Goal: Navigation & Orientation: Find specific page/section

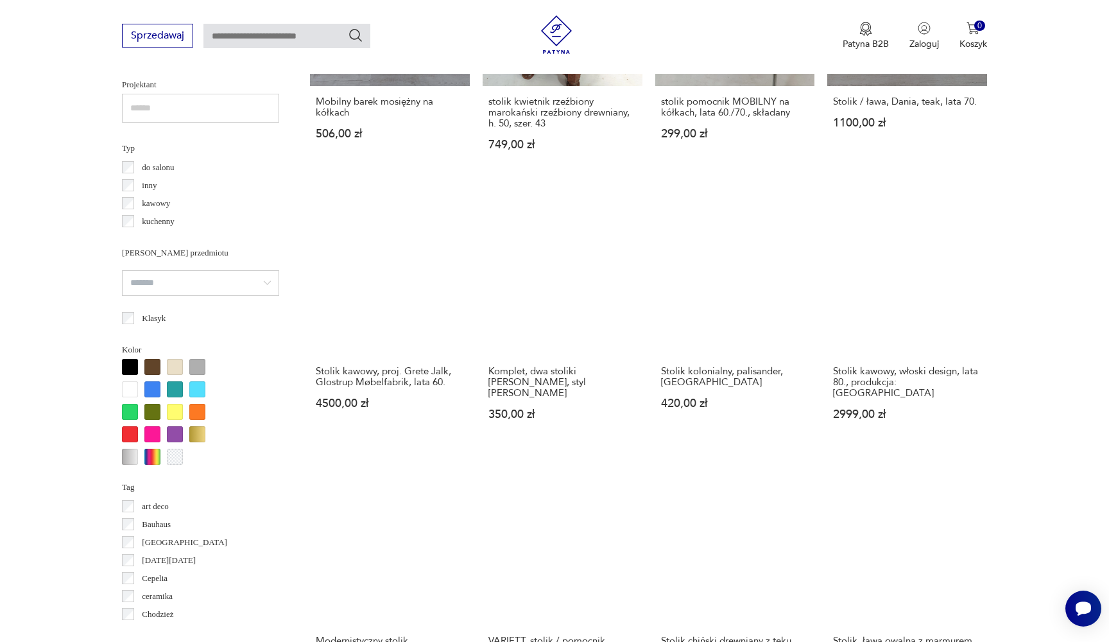
scroll to position [885, 0]
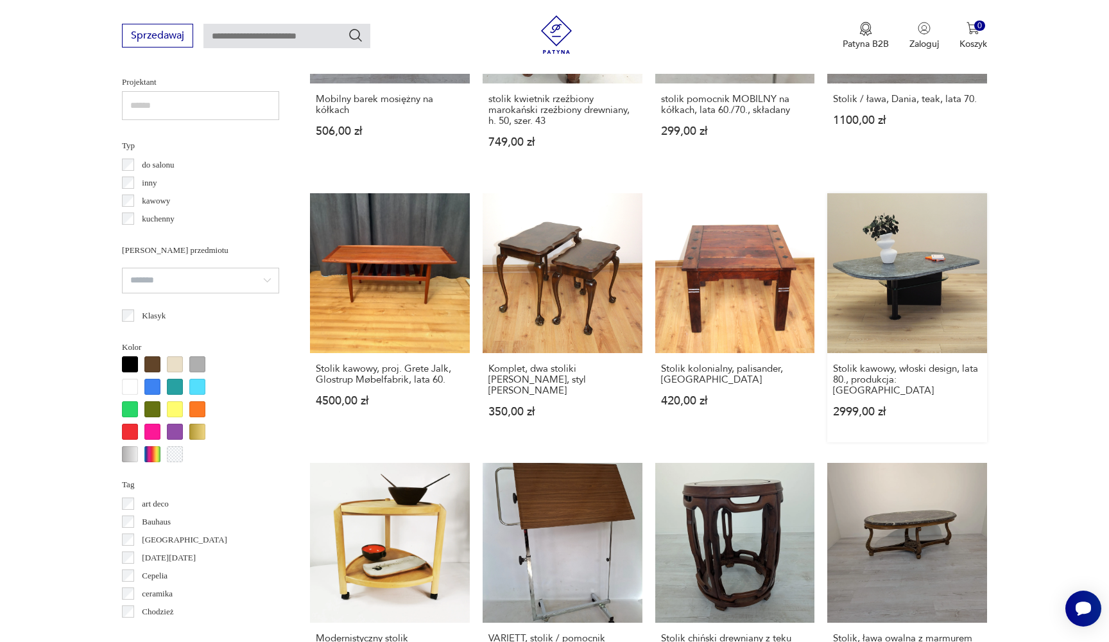
click at [828, 201] on link "Stolik kawowy, włoski design, lata 80., produkcja: Włochy 2999,00 zł" at bounding box center [908, 317] width 160 height 249
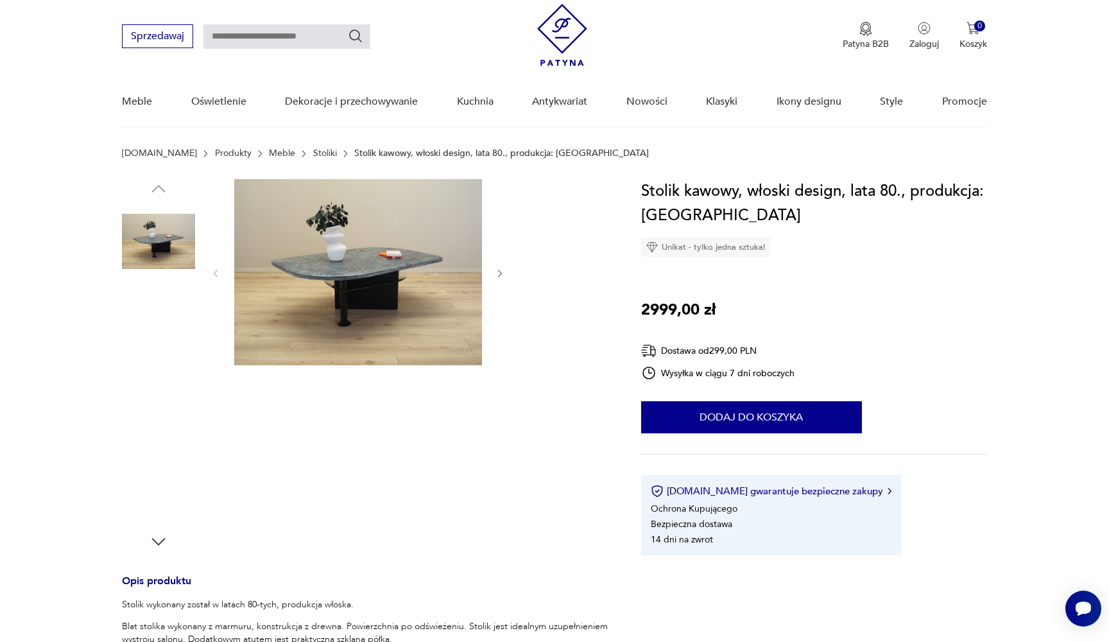
click at [168, 326] on img at bounding box center [158, 323] width 73 height 73
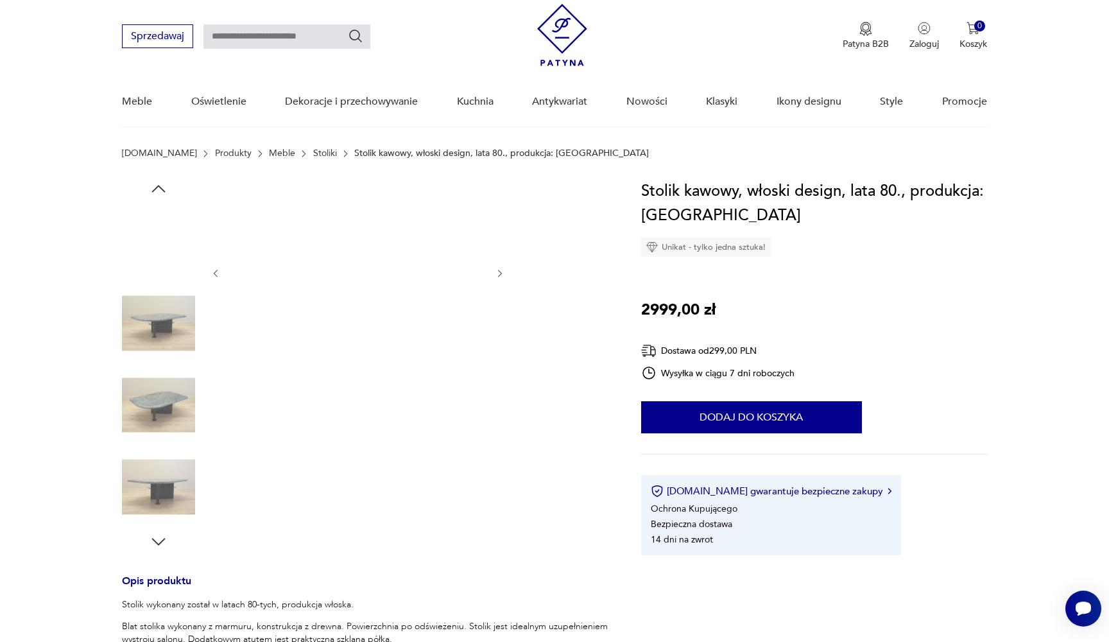
click at [168, 326] on img at bounding box center [158, 323] width 73 height 73
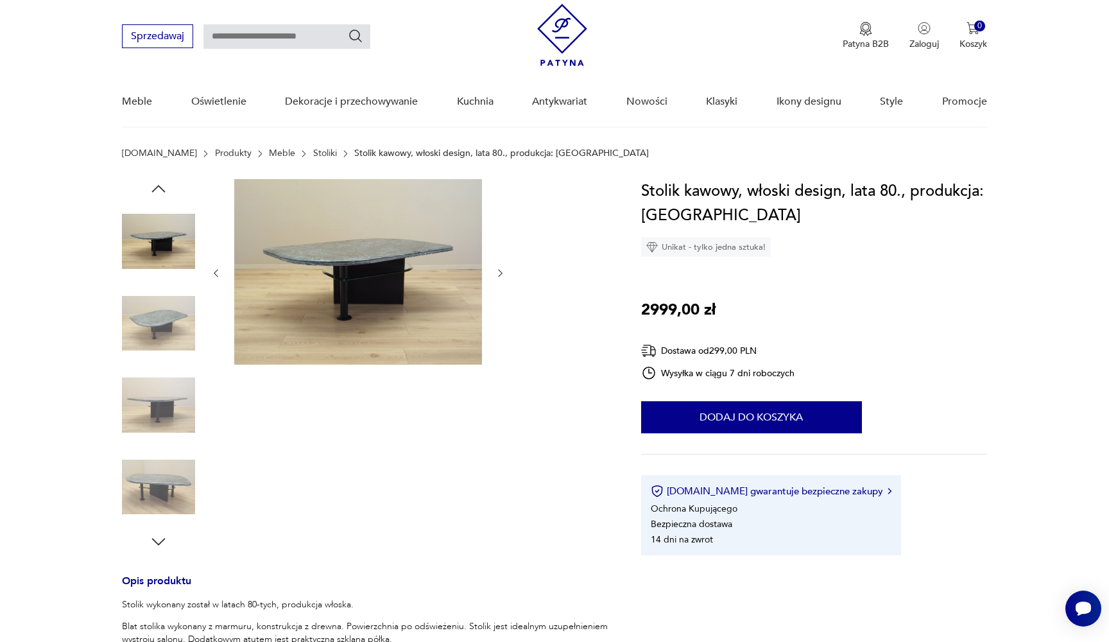
click at [168, 326] on img at bounding box center [158, 323] width 73 height 73
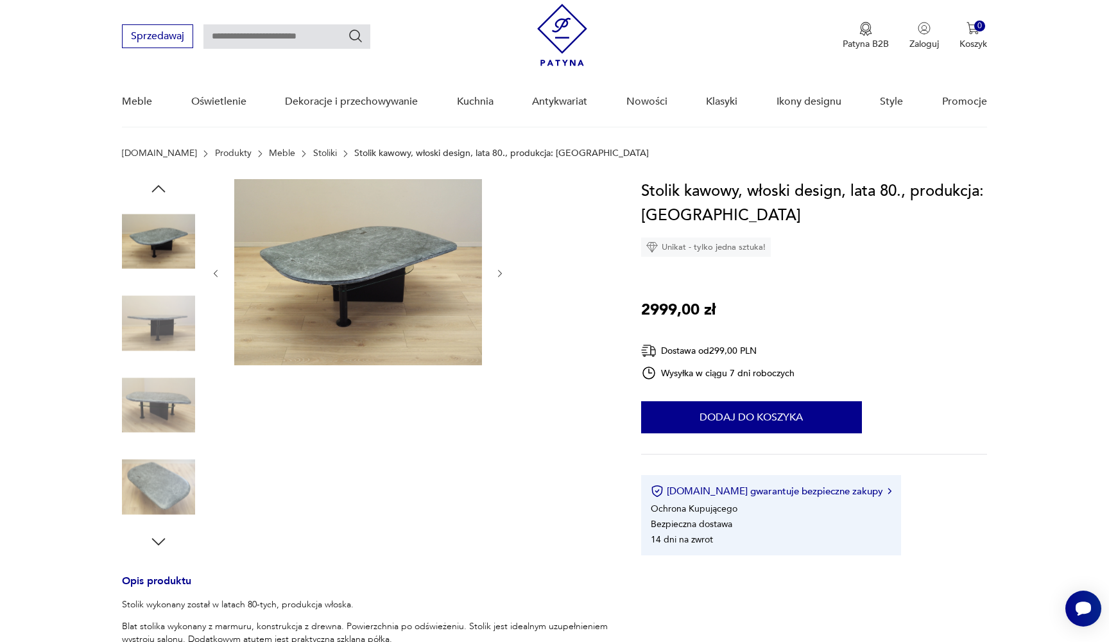
click at [168, 326] on img at bounding box center [158, 323] width 73 height 73
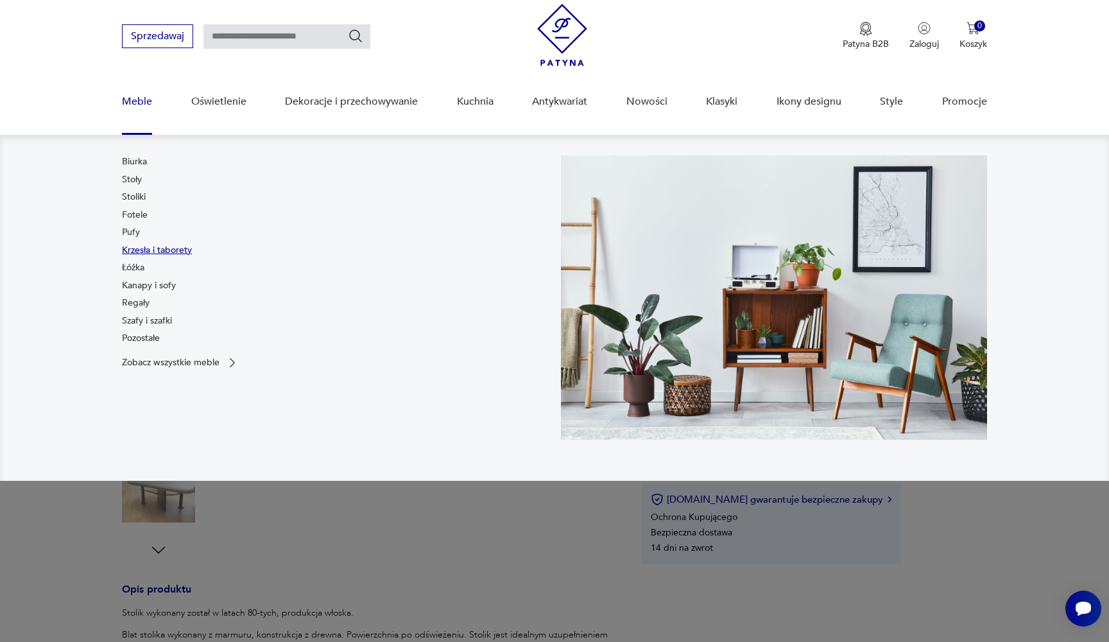
click at [143, 248] on link "Krzesła i taborety" at bounding box center [157, 250] width 70 height 13
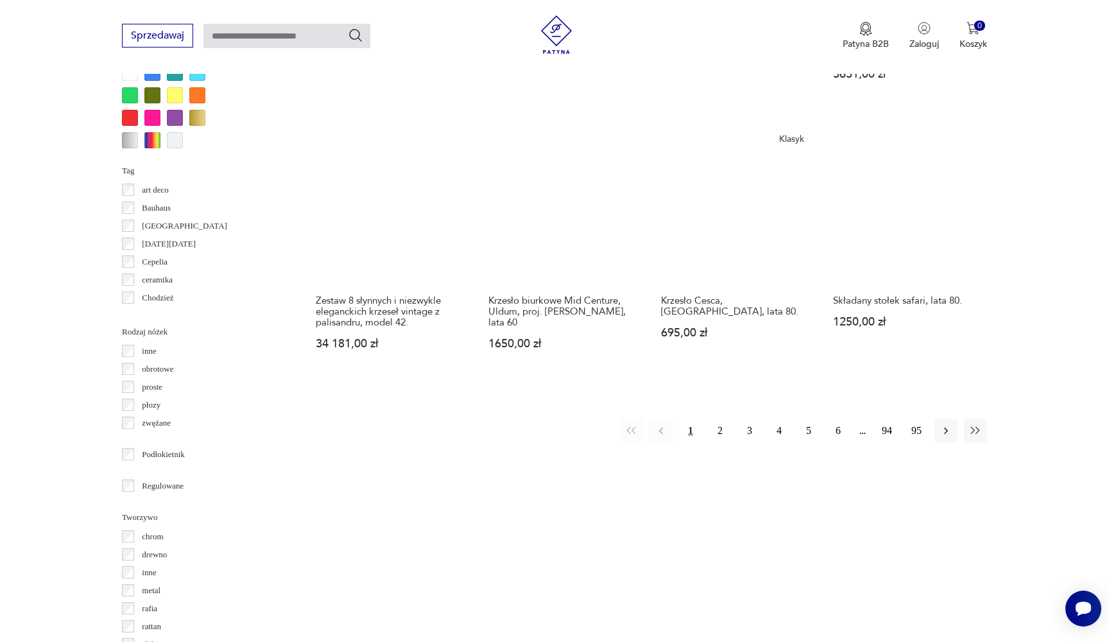
scroll to position [1309, 0]
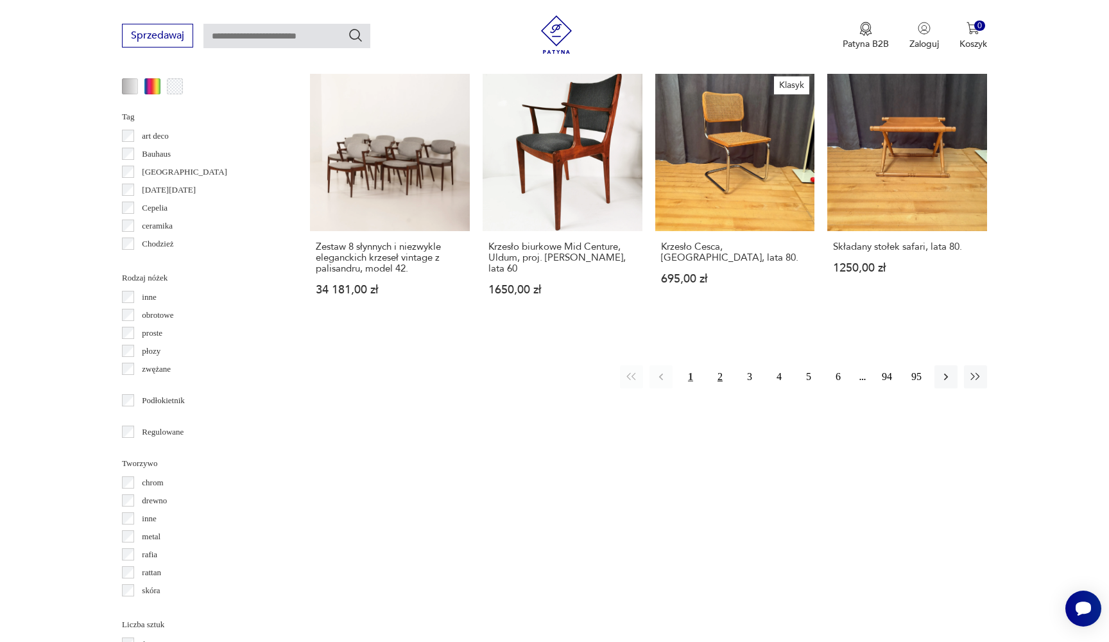
click at [720, 365] on button "2" at bounding box center [720, 376] width 23 height 23
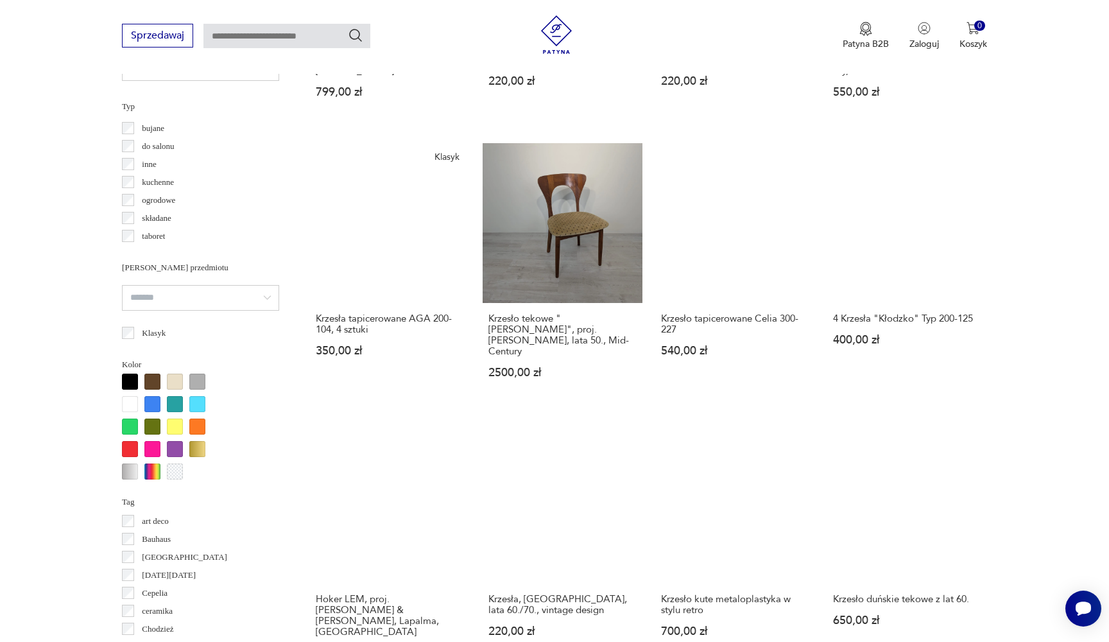
scroll to position [993, 0]
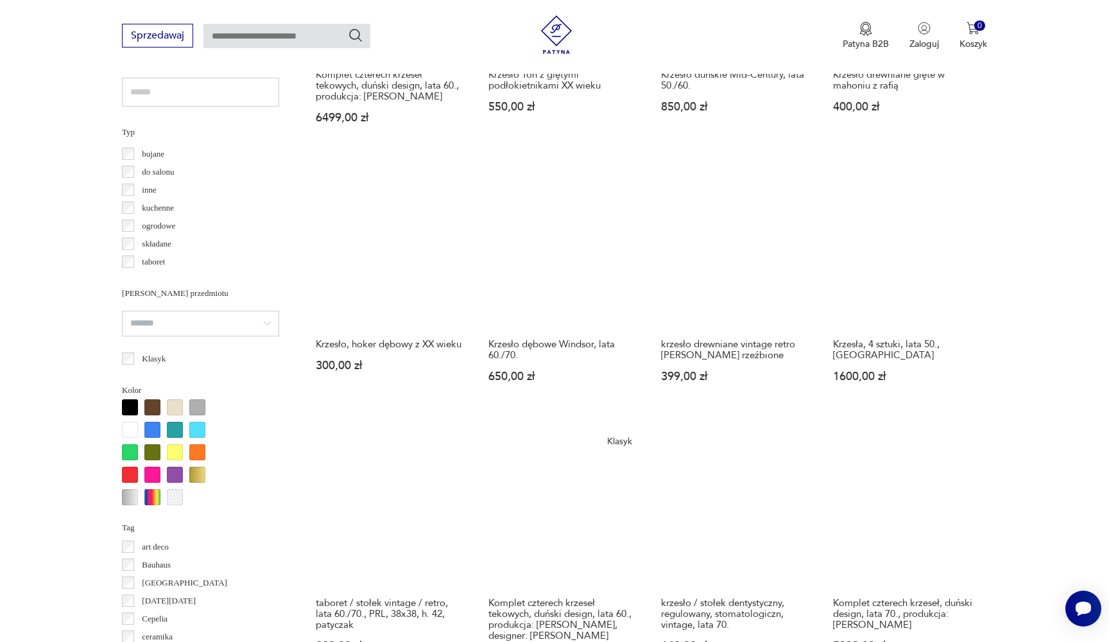
scroll to position [996, 0]
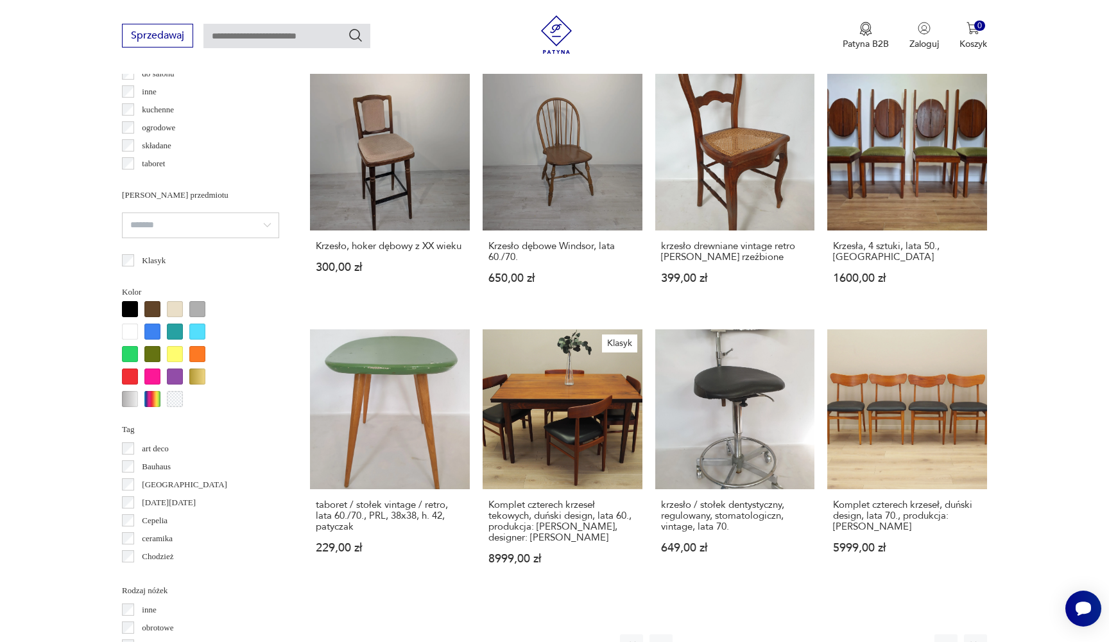
click at [779, 634] on button "4" at bounding box center [779, 645] width 23 height 23
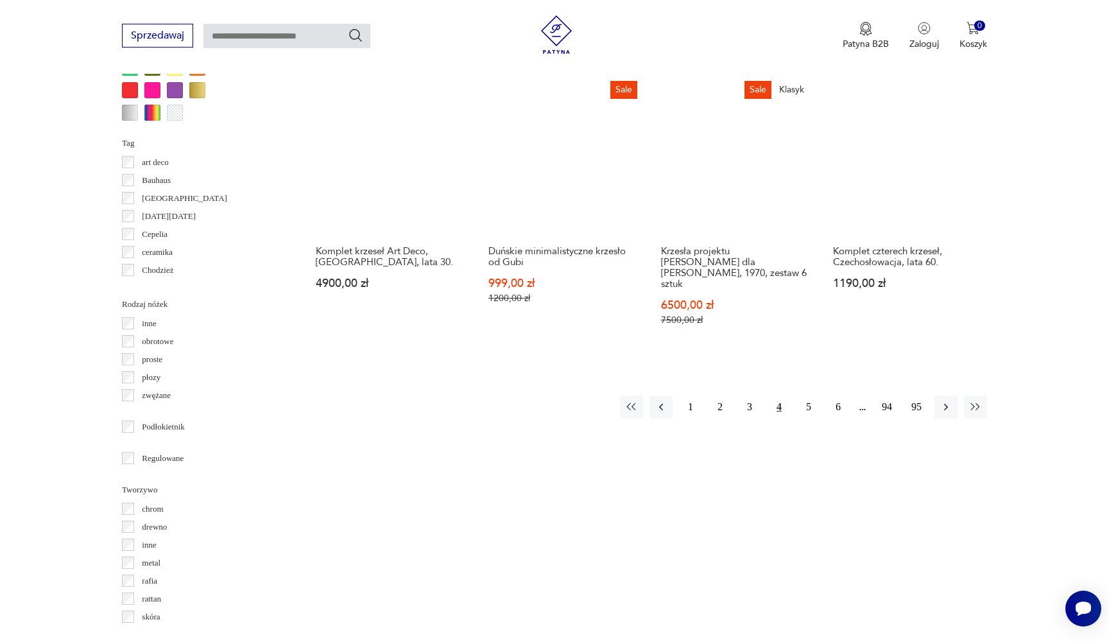
scroll to position [1303, 0]
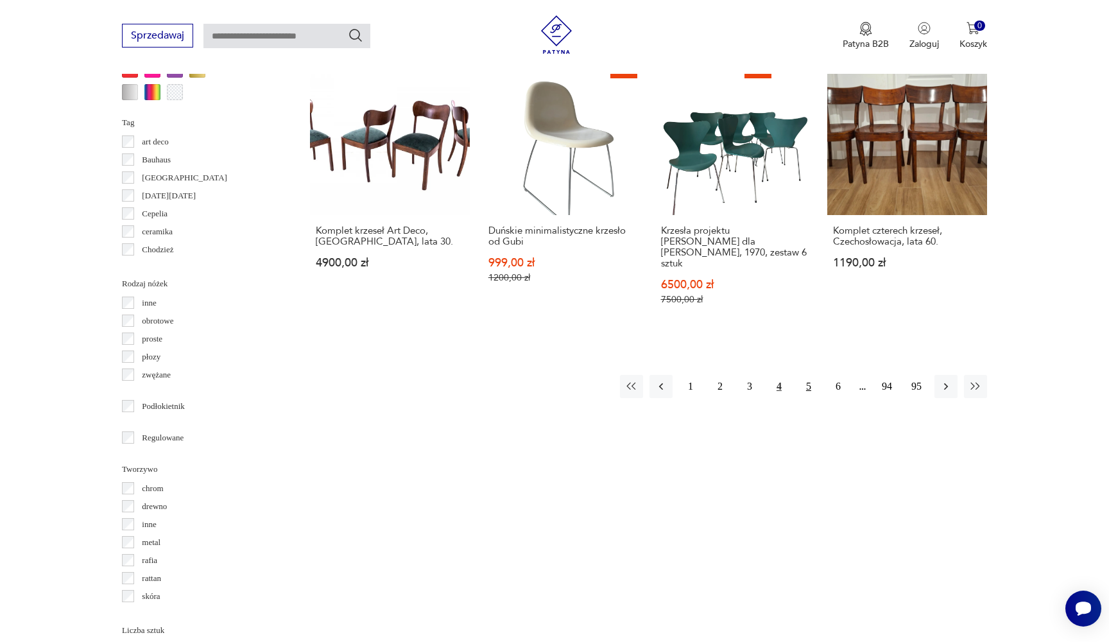
click at [803, 375] on button "5" at bounding box center [808, 386] width 23 height 23
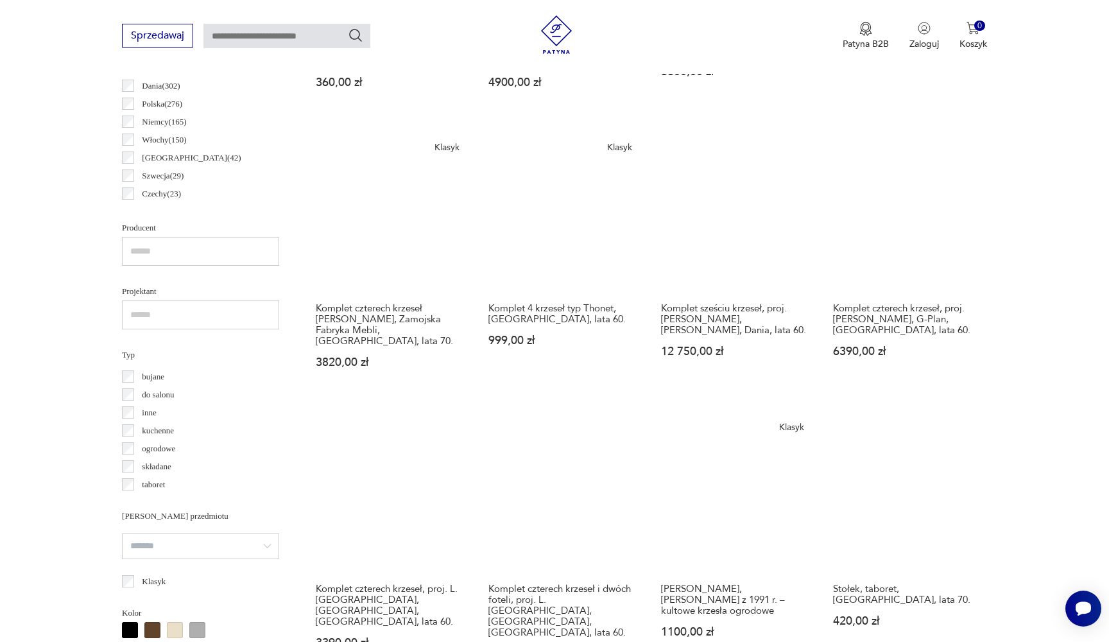
scroll to position [998, 0]
